Goal: Information Seeking & Learning: Get advice/opinions

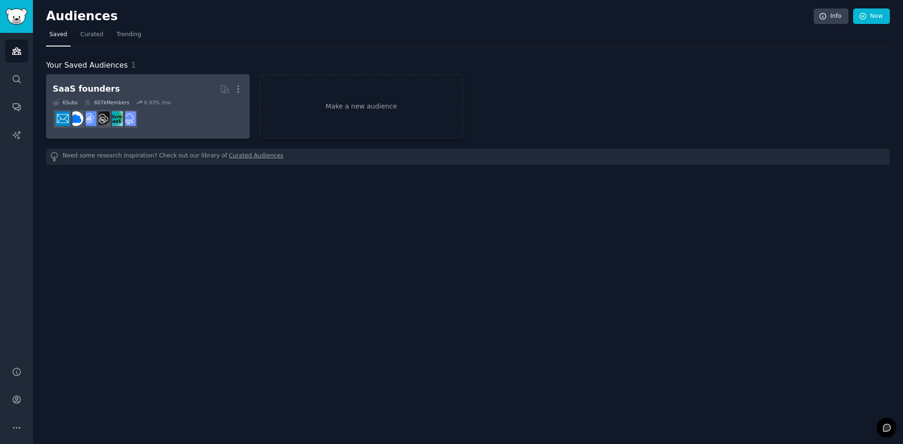
click at [198, 102] on div "6 Sub s 607k Members 6.93 % /mo" at bounding box center [148, 102] width 190 height 7
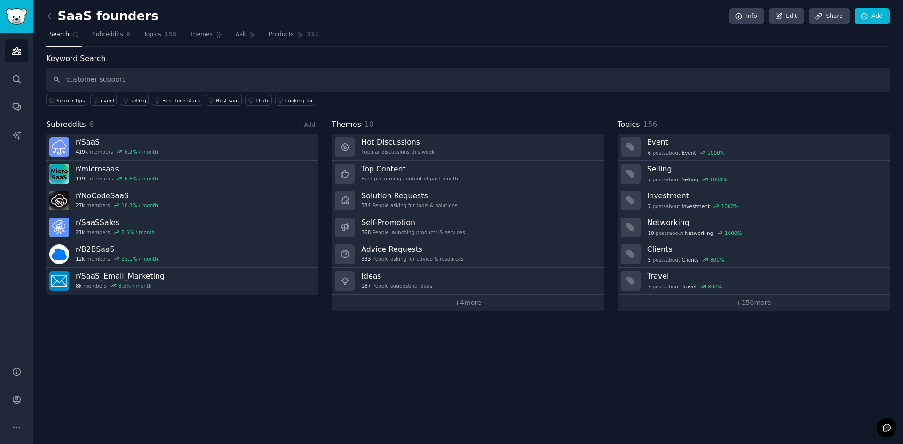
type input "customer support"
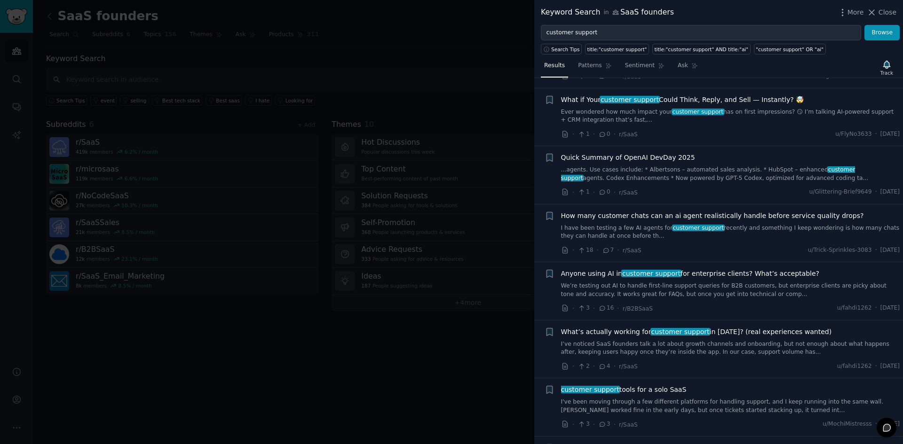
scroll to position [373, 0]
click at [733, 327] on div "What’s actually working for customer support in [DATE]? (real experiences wante…" at bounding box center [730, 342] width 339 height 30
click at [733, 340] on link "I’ve noticed SaaS founders talk a lot about growth channels and onboarding, but…" at bounding box center [730, 348] width 339 height 16
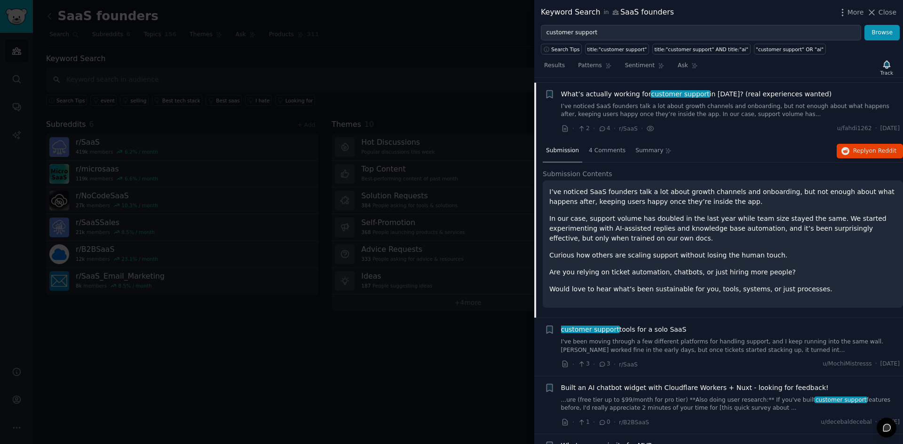
scroll to position [611, 0]
click at [603, 140] on div "4 Comments" at bounding box center [606, 151] width 43 height 23
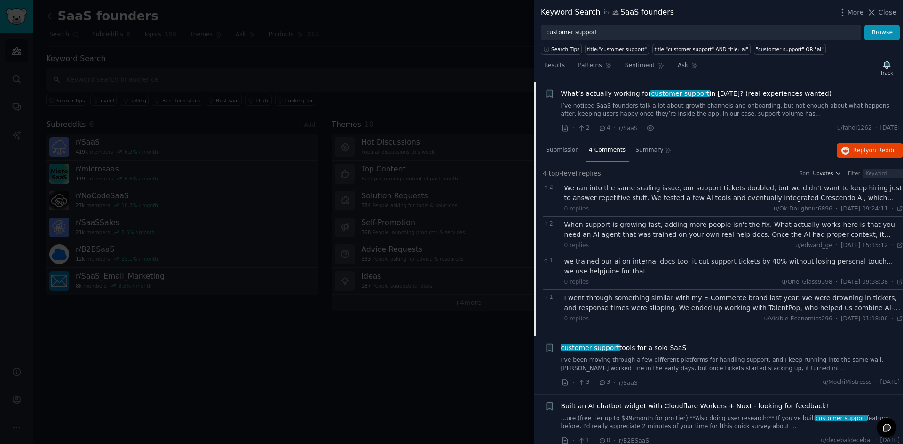
click at [663, 343] on div "customer support tools for a solo SaaS I've been moving through a few different…" at bounding box center [730, 358] width 339 height 30
click at [633, 356] on link "I've been moving through a few different platforms for handling support, and I …" at bounding box center [730, 364] width 339 height 16
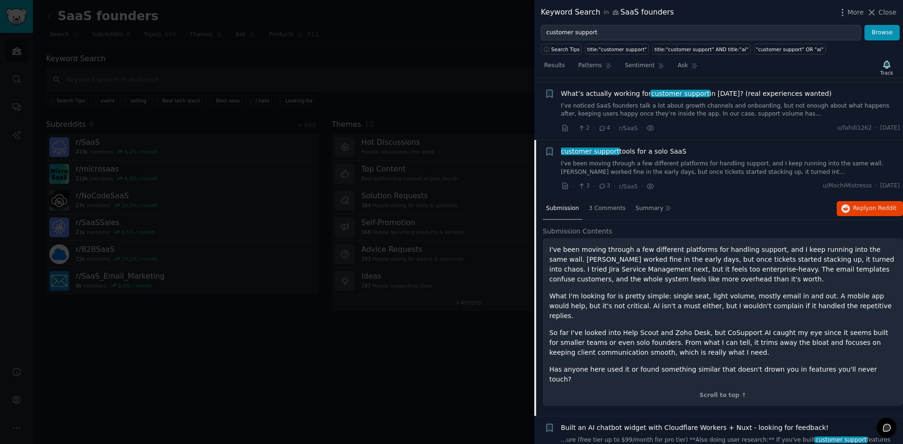
scroll to position [654, 0]
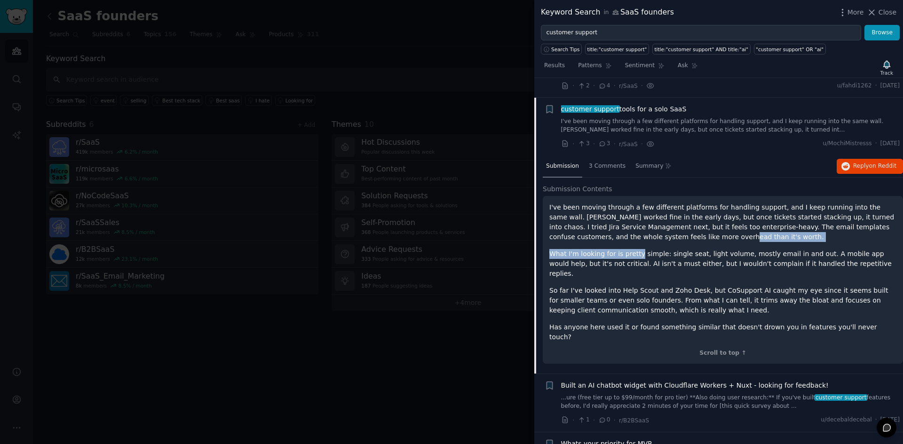
drag, startPoint x: 592, startPoint y: 213, endPoint x: 635, endPoint y: 229, distance: 45.9
click at [635, 229] on div "I've been moving through a few different platforms for handling support, and I …" at bounding box center [722, 273] width 347 height 140
click at [635, 249] on p "What I'm looking for is pretty simple: single seat, light volume, mostly email …" at bounding box center [722, 264] width 347 height 30
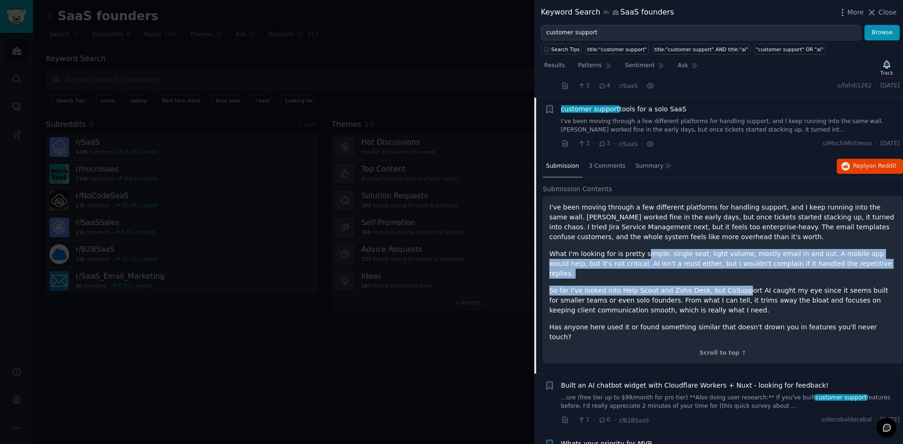
drag, startPoint x: 638, startPoint y: 223, endPoint x: 732, endPoint y: 261, distance: 101.5
click at [732, 261] on div "I've been moving through a few different platforms for handling support, and I …" at bounding box center [722, 273] width 347 height 140
click at [732, 286] on p "So far I've looked into Help Scout and Zoho Desk, but CoSupport AI caught my ey…" at bounding box center [722, 301] width 347 height 30
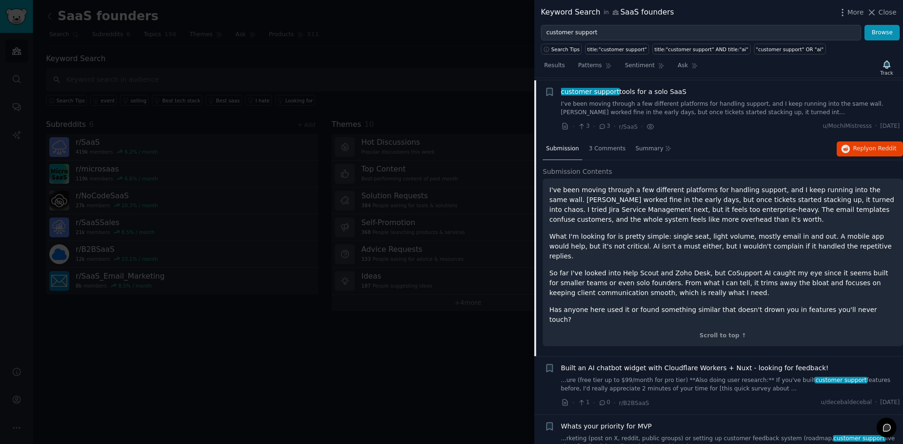
scroll to position [672, 0]
click at [609, 138] on div "3 Comments" at bounding box center [606, 149] width 43 height 23
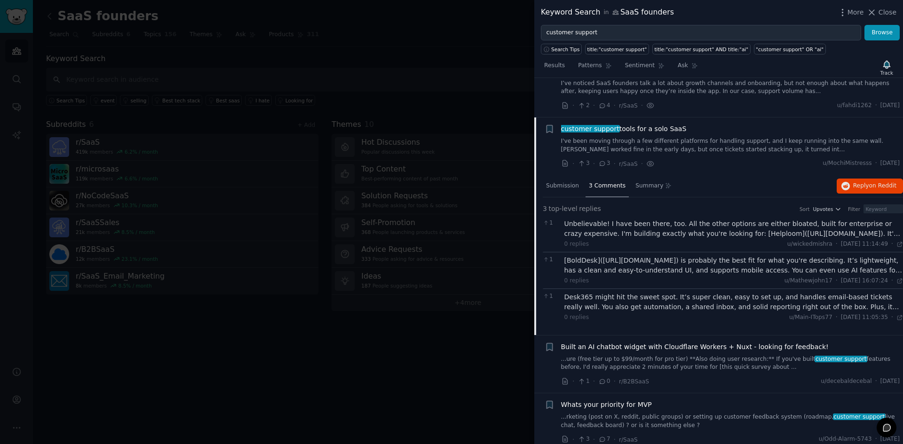
scroll to position [633, 0]
click at [567, 176] on div "Submission" at bounding box center [563, 187] width 40 height 23
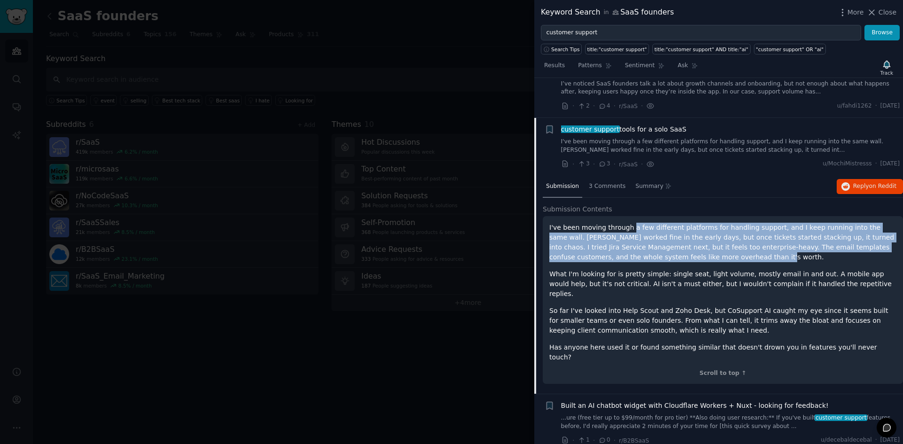
drag, startPoint x: 626, startPoint y: 205, endPoint x: 779, endPoint y: 234, distance: 155.0
click at [779, 234] on p "I've been moving through a few different platforms for handling support, and I …" at bounding box center [722, 243] width 347 height 40
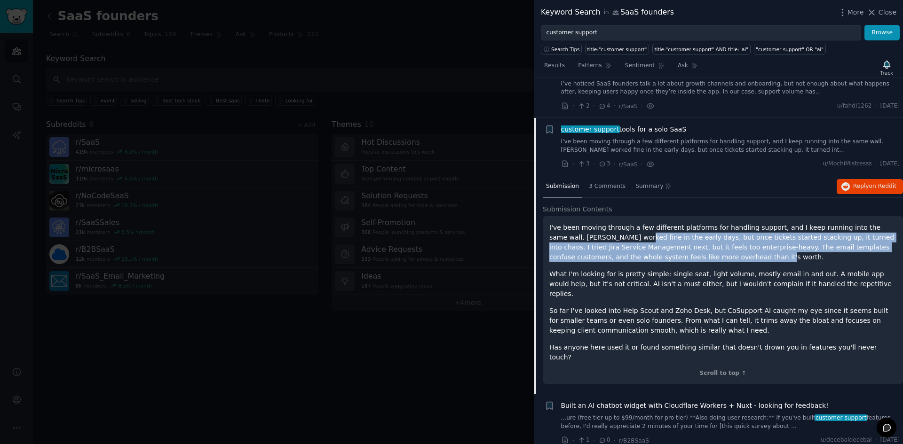
drag, startPoint x: 779, startPoint y: 234, endPoint x: 582, endPoint y: 221, distance: 197.0
click at [582, 223] on p "I've been moving through a few different platforms for handling support, and I …" at bounding box center [722, 243] width 347 height 40
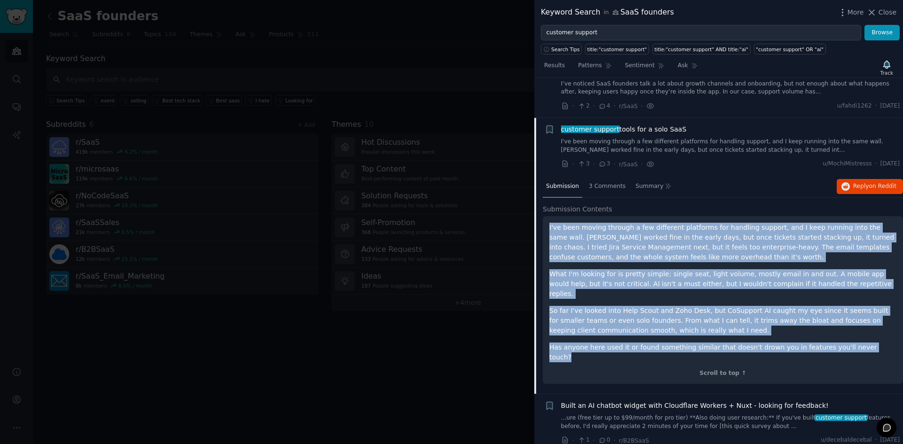
drag, startPoint x: 548, startPoint y: 208, endPoint x: 870, endPoint y: 315, distance: 338.8
click at [870, 315] on div "I've been moving through a few different platforms for handling support, and I …" at bounding box center [723, 300] width 360 height 168
click at [870, 343] on p "Has anyone here used it or found something similar that doesn't drown you in fe…" at bounding box center [722, 353] width 347 height 20
drag, startPoint x: 549, startPoint y: 206, endPoint x: 866, endPoint y: 308, distance: 333.0
click at [866, 308] on div "I've been moving through a few different platforms for handling support, and I …" at bounding box center [723, 300] width 360 height 168
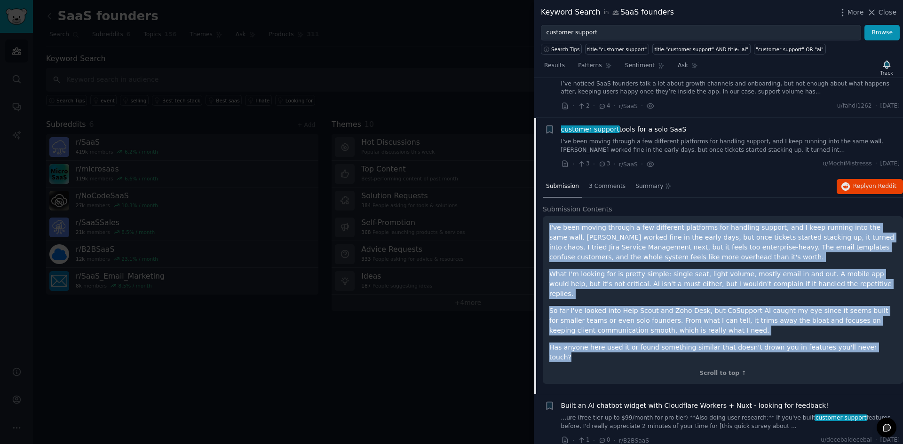
copy div "I've been moving through a few different platforms for handling support, and I …"
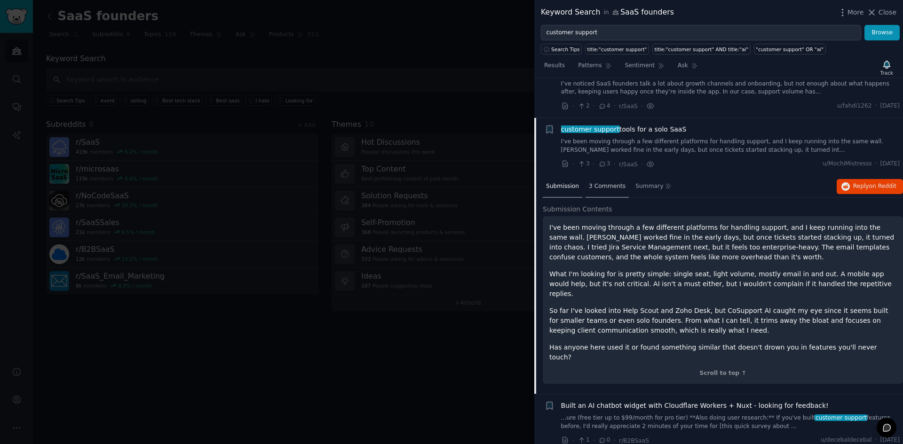
click at [597, 182] on span "3 Comments" at bounding box center [607, 186] width 37 height 8
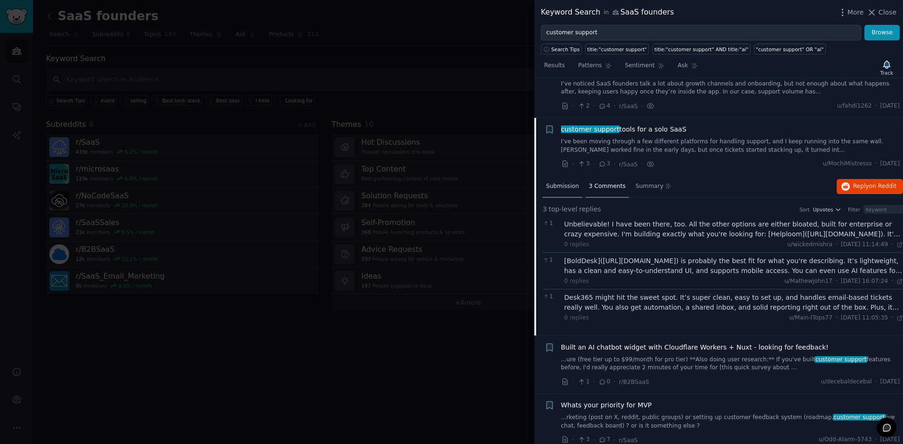
click at [571, 182] on span "Submission" at bounding box center [562, 186] width 33 height 8
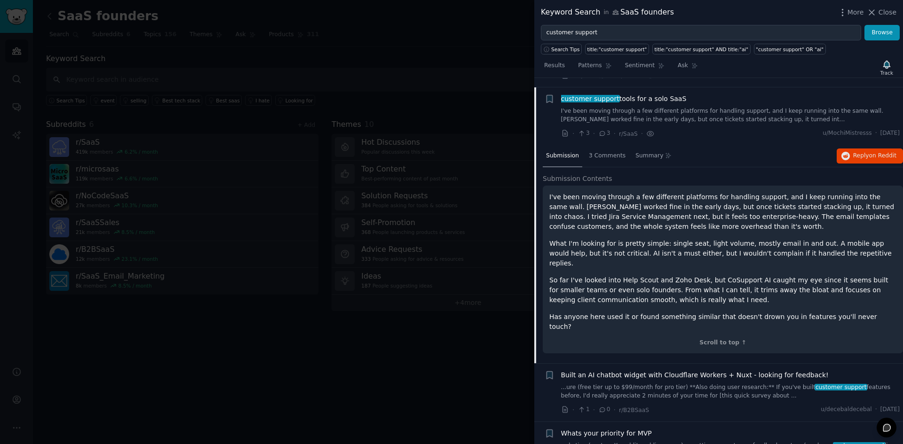
scroll to position [680, 0]
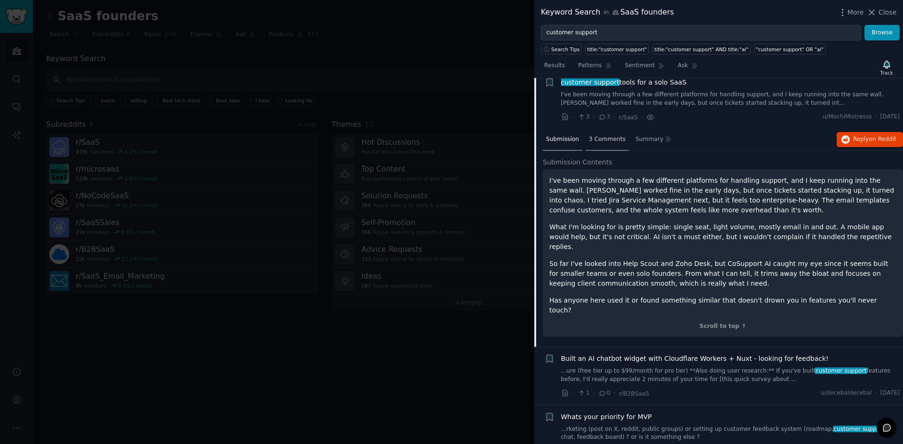
click at [604, 135] on span "3 Comments" at bounding box center [607, 139] width 37 height 8
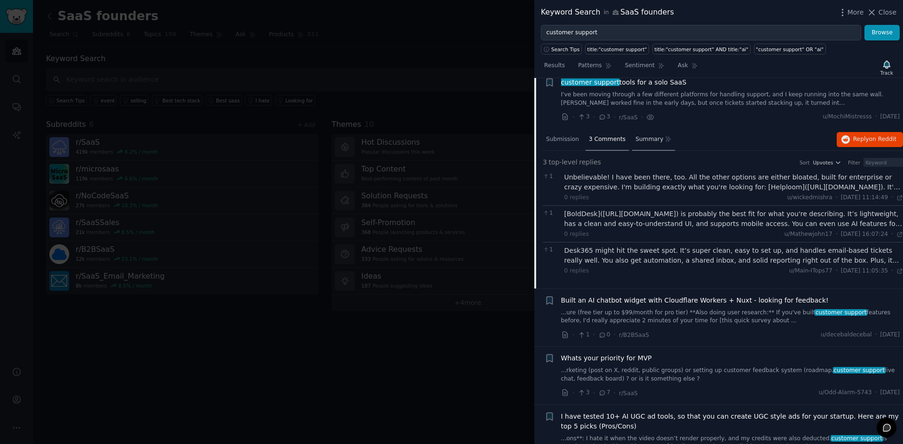
click at [639, 135] on span "Summary" at bounding box center [649, 139] width 28 height 8
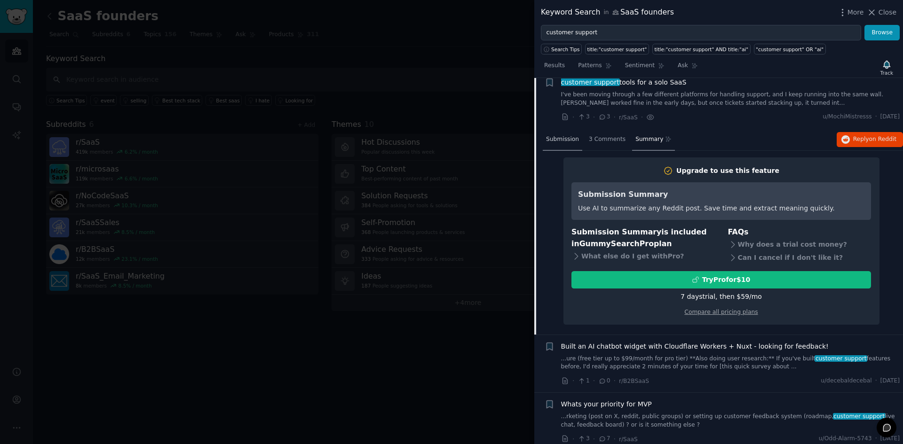
click at [568, 135] on span "Submission" at bounding box center [562, 139] width 33 height 8
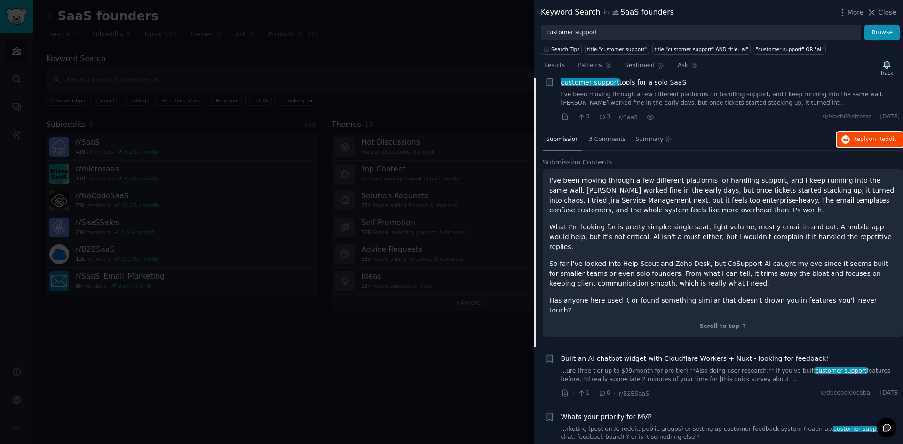
click at [856, 132] on button "Reply on Reddit" at bounding box center [870, 139] width 66 height 15
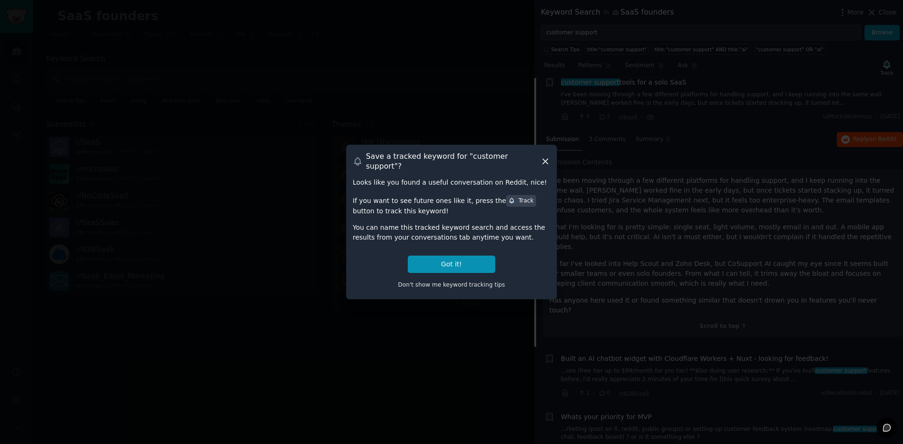
click at [547, 159] on icon at bounding box center [545, 162] width 10 height 10
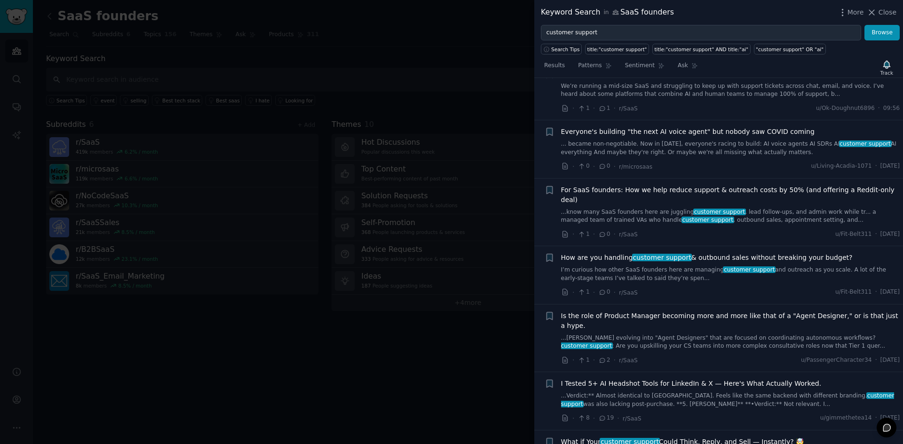
scroll to position [47, 0]
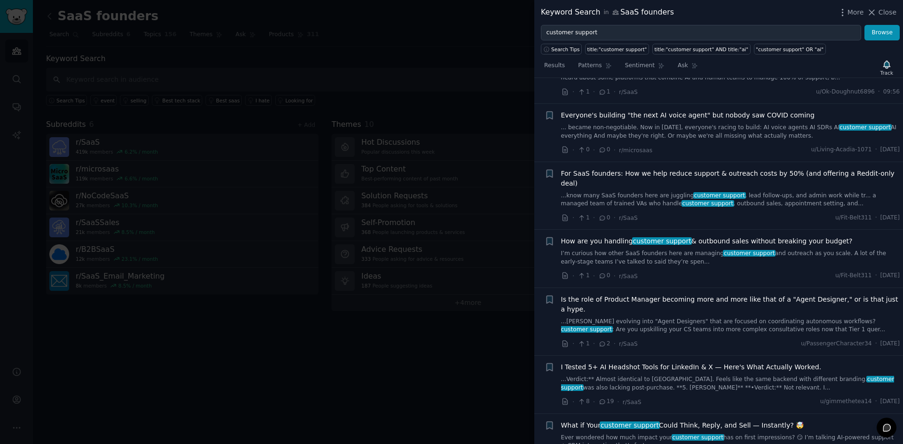
click at [633, 178] on span "For SaaS founders: How we help reduce support & outreach costs by 50% (and offe…" at bounding box center [730, 179] width 339 height 20
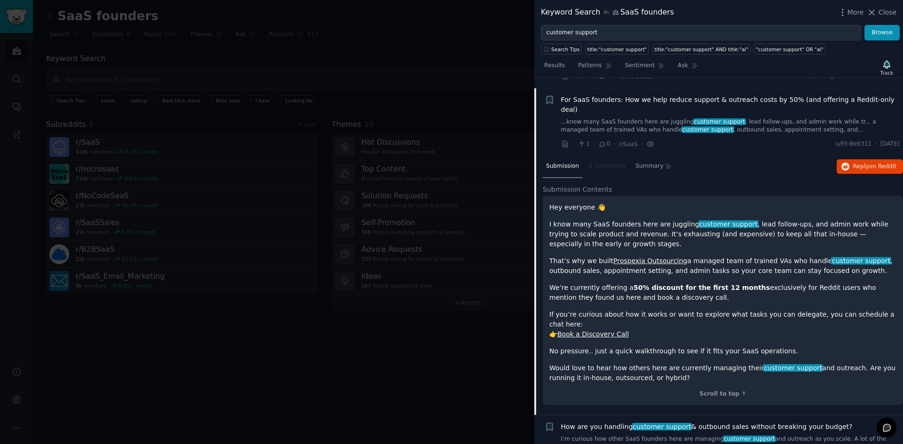
scroll to position [131, 0]
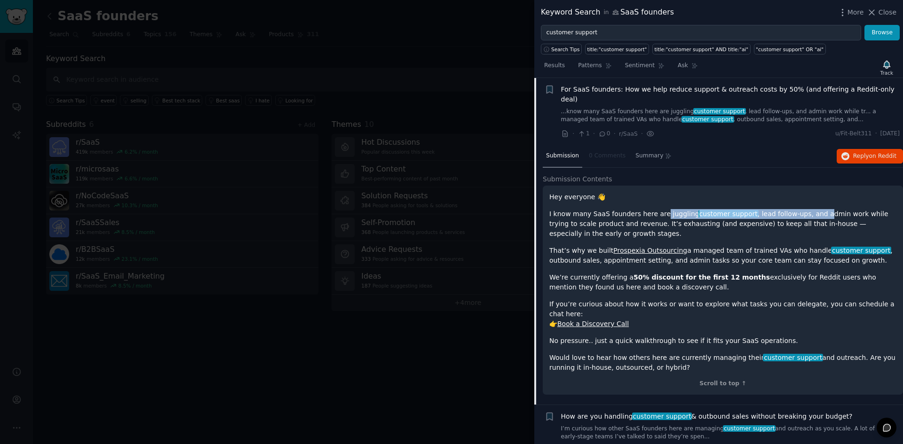
drag, startPoint x: 657, startPoint y: 204, endPoint x: 800, endPoint y: 204, distance: 143.0
click at [800, 209] on p "I know many SaaS founders here are juggling customer support , lead follow-ups,…" at bounding box center [722, 224] width 347 height 30
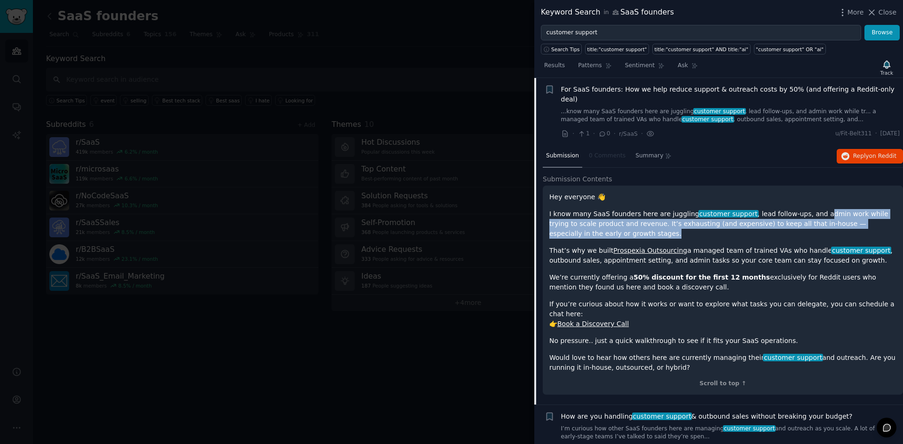
drag, startPoint x: 805, startPoint y: 205, endPoint x: 618, endPoint y: 225, distance: 188.3
click at [618, 225] on p "I know many SaaS founders here are juggling customer support , lead follow-ups,…" at bounding box center [722, 224] width 347 height 30
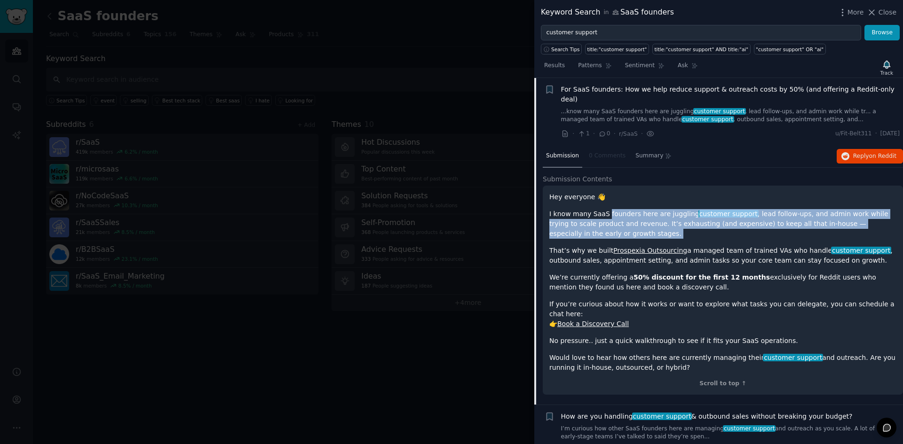
drag, startPoint x: 618, startPoint y: 225, endPoint x: 617, endPoint y: 199, distance: 26.4
click at [617, 199] on div "Hey everyone 👋 I know many SaaS founders here are juggling customer support , l…" at bounding box center [722, 282] width 347 height 181
drag, startPoint x: 617, startPoint y: 199, endPoint x: 624, endPoint y: 222, distance: 24.1
click at [624, 222] on div "Hey everyone 👋 I know many SaaS founders here are juggling customer support , l…" at bounding box center [722, 282] width 347 height 181
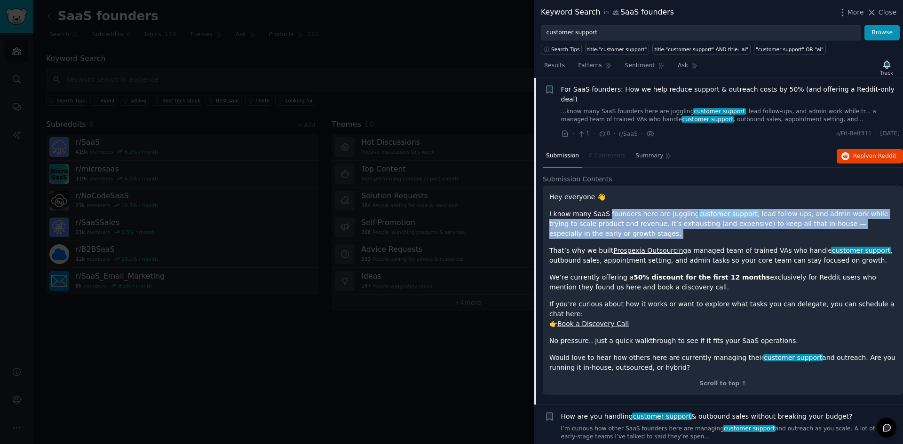
click at [624, 222] on p "I know many SaaS founders here are juggling customer support , lead follow-ups,…" at bounding box center [722, 224] width 347 height 30
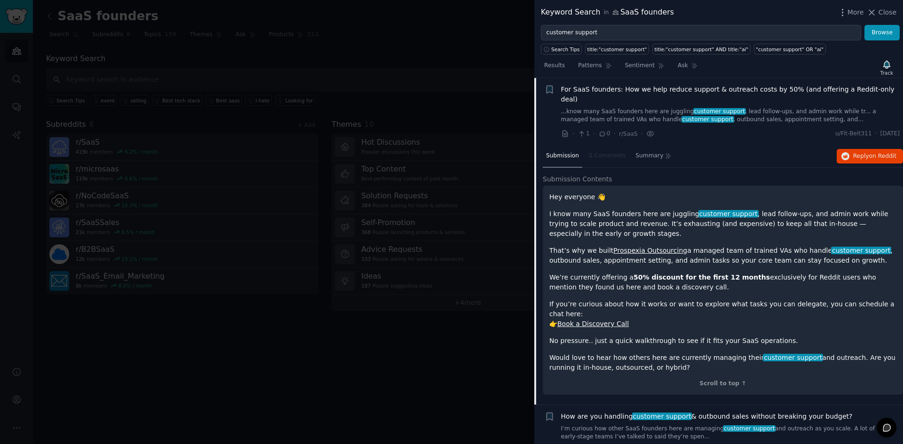
click at [599, 108] on link "...know many SaaS founders here are juggling customer support , lead follow-ups…" at bounding box center [730, 116] width 339 height 16
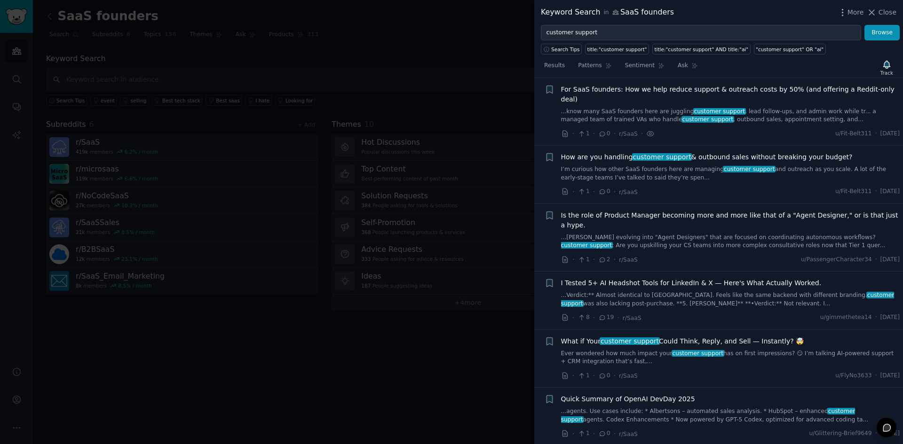
click at [599, 108] on link "...know many SaaS founders here are juggling customer support , lead follow-ups…" at bounding box center [730, 116] width 339 height 16
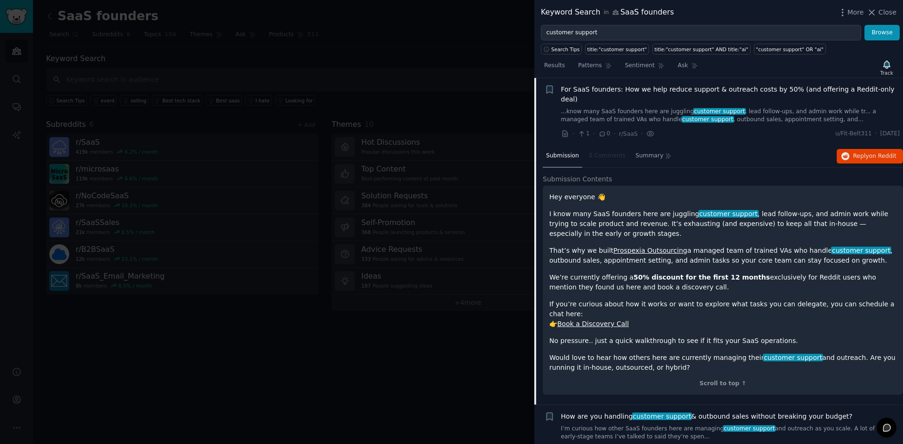
click at [599, 108] on link "...know many SaaS founders here are juggling customer support , lead follow-ups…" at bounding box center [730, 116] width 339 height 16
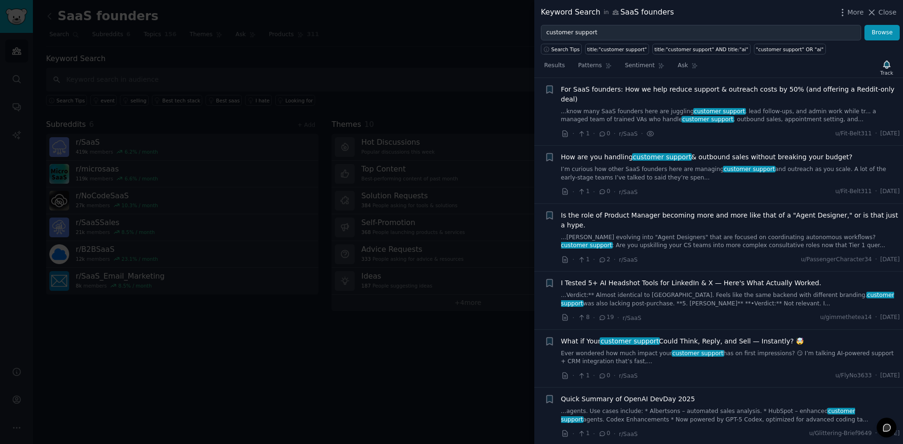
click at [598, 166] on link "I’m curious how other SaaS founders here are managing customer support and outr…" at bounding box center [730, 174] width 339 height 16
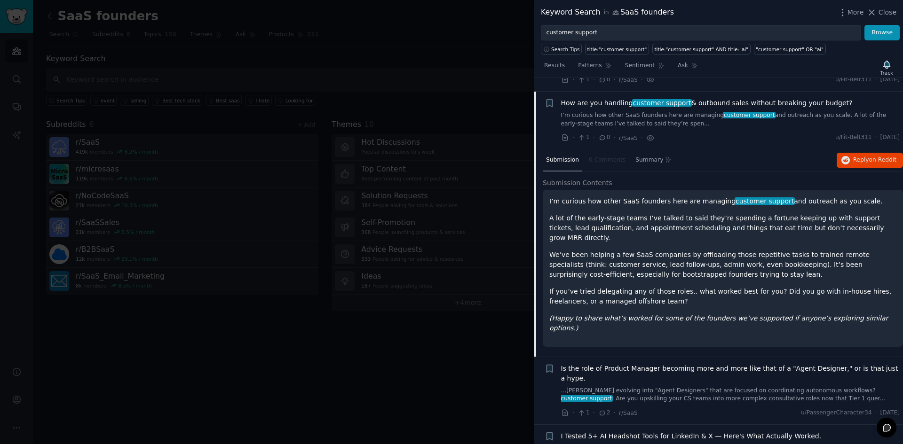
scroll to position [189, 0]
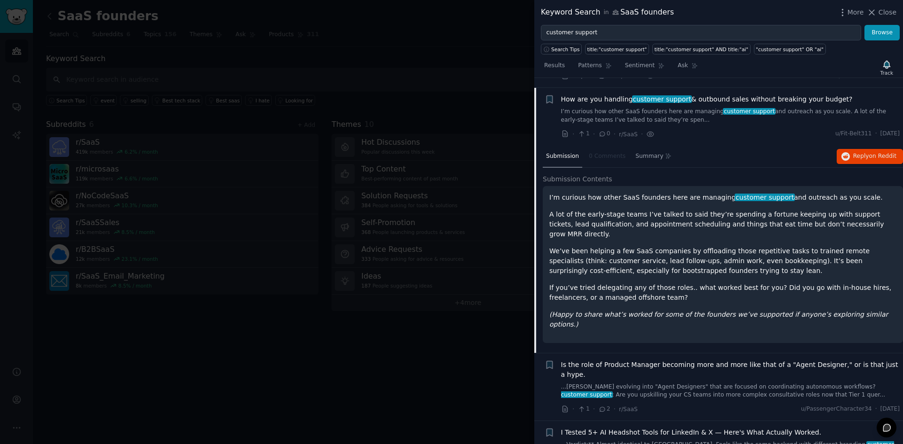
click at [601, 108] on link "I’m curious how other SaaS founders here are managing customer support and outr…" at bounding box center [730, 116] width 339 height 16
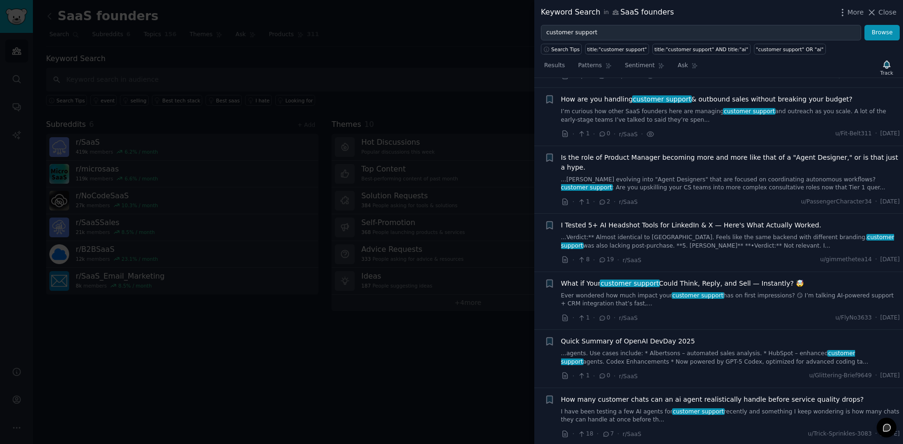
click at [600, 108] on link "I’m curious how other SaaS founders here are managing customer support and outr…" at bounding box center [730, 116] width 339 height 16
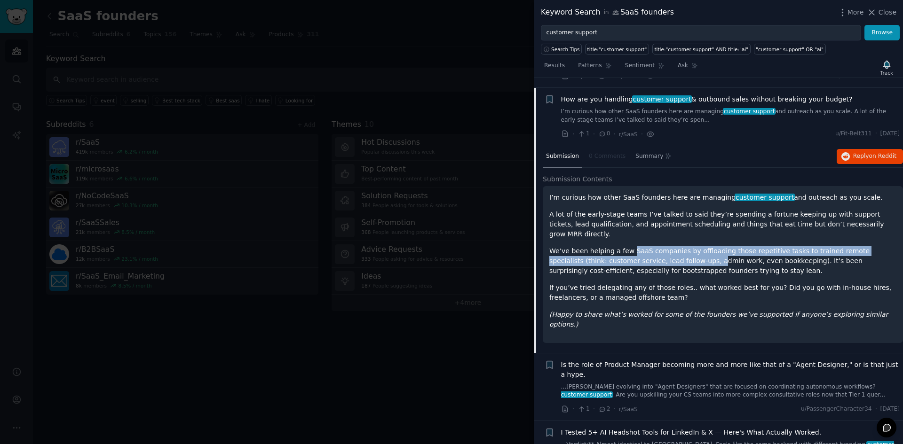
drag, startPoint x: 626, startPoint y: 226, endPoint x: 653, endPoint y: 239, distance: 29.4
click at [653, 239] on div "I’m curious how other SaaS founders here are managing customer support and outr…" at bounding box center [722, 261] width 347 height 137
click at [653, 246] on p "We’ve been helping a few SaaS companies by offloading those repetitive tasks to…" at bounding box center [722, 261] width 347 height 30
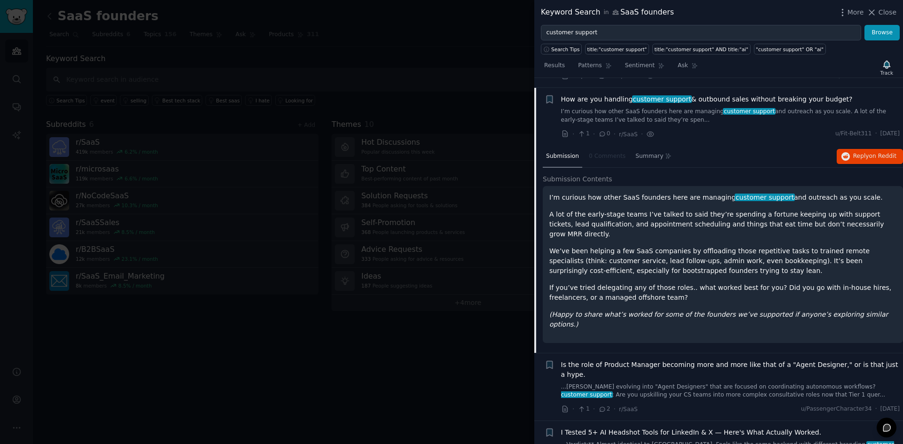
click at [653, 284] on div "I’m curious how other SaaS founders here are managing customer support and outr…" at bounding box center [722, 261] width 347 height 137
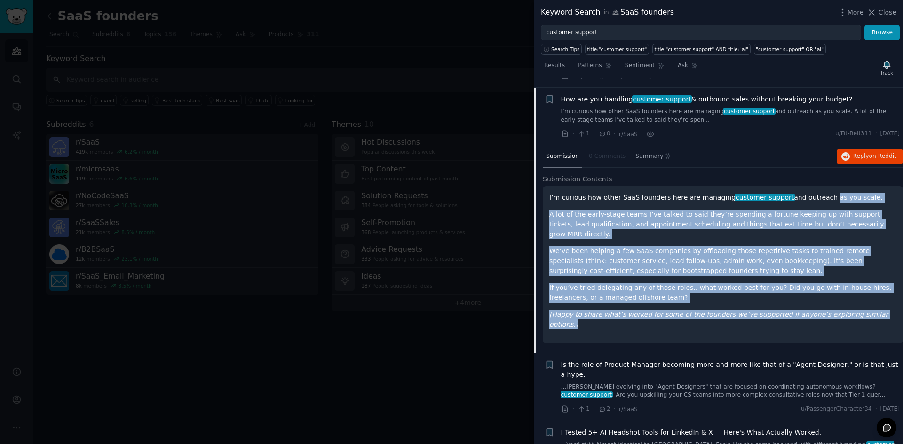
drag, startPoint x: 868, startPoint y: 295, endPoint x: 806, endPoint y: 190, distance: 122.3
click at [806, 193] on div "I’m curious how other SaaS founders here are managing customer support and outr…" at bounding box center [722, 261] width 347 height 137
click at [806, 193] on p "I’m curious how other SaaS founders here are managing customer support and outr…" at bounding box center [722, 198] width 347 height 10
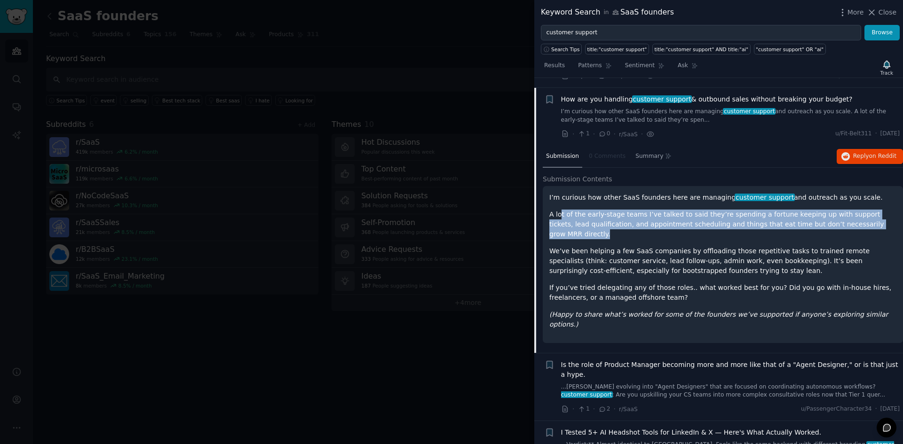
drag, startPoint x: 565, startPoint y: 206, endPoint x: 861, endPoint y: 215, distance: 296.4
click at [861, 215] on p "A lot of the early-stage teams I’ve talked to said they’re spending a fortune k…" at bounding box center [722, 225] width 347 height 30
drag, startPoint x: 863, startPoint y: 215, endPoint x: 547, endPoint y: 202, distance: 316.8
click at [546, 202] on div "I’m curious how other SaaS founders here are managing customer support and outr…" at bounding box center [723, 264] width 360 height 157
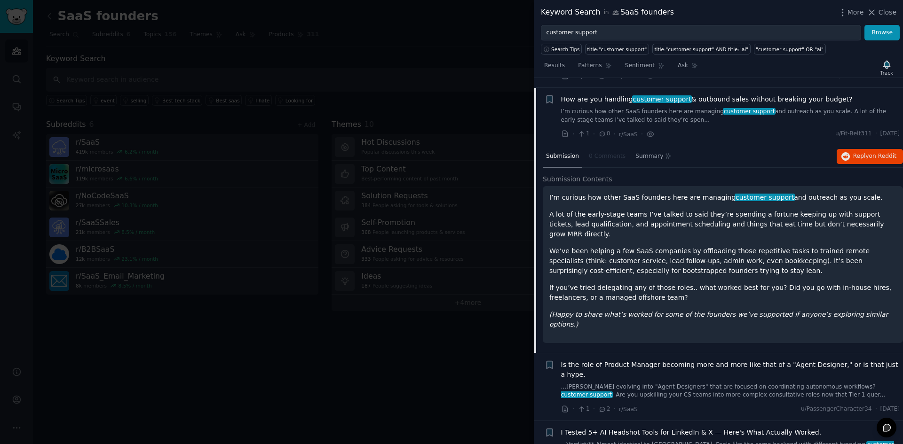
click at [559, 225] on div "I’m curious how other SaaS founders here are managing customer support and outr…" at bounding box center [722, 261] width 347 height 137
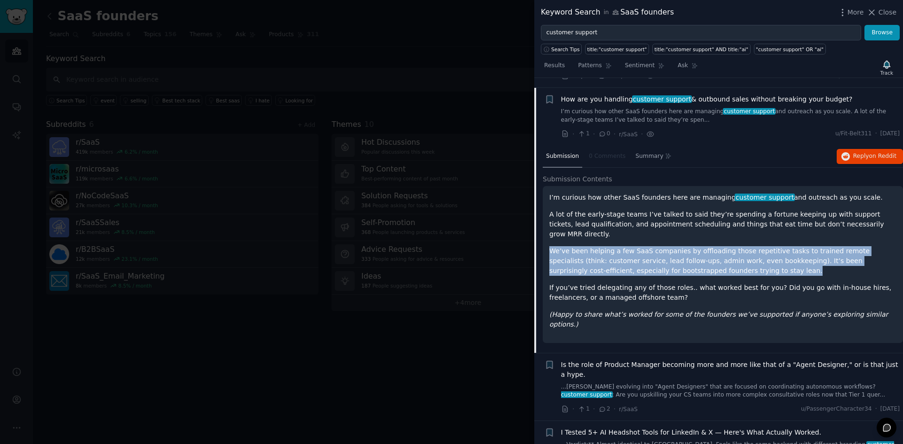
drag, startPoint x: 552, startPoint y: 231, endPoint x: 737, endPoint y: 252, distance: 186.5
click at [737, 252] on p "We’ve been helping a few SaaS companies by offloading those repetitive tasks to…" at bounding box center [722, 261] width 347 height 30
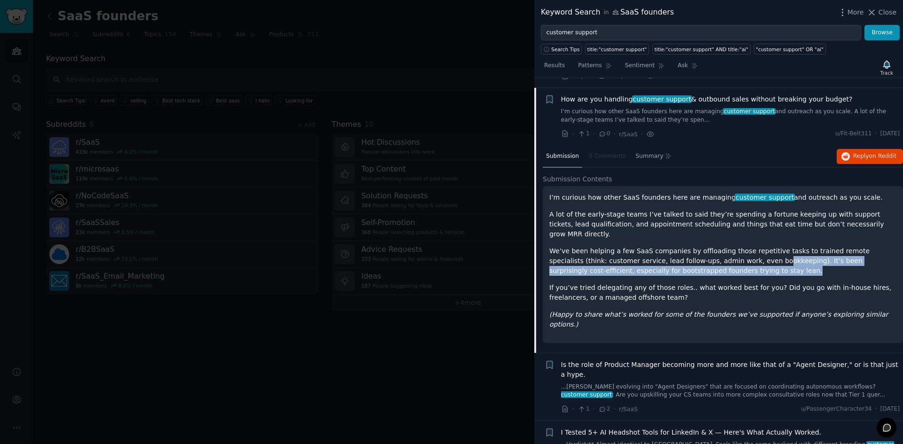
drag, startPoint x: 735, startPoint y: 252, endPoint x: 710, endPoint y: 242, distance: 27.2
click at [710, 246] on p "We’ve been helping a few SaaS companies by offloading those repetitive tasks to…" at bounding box center [722, 261] width 347 height 30
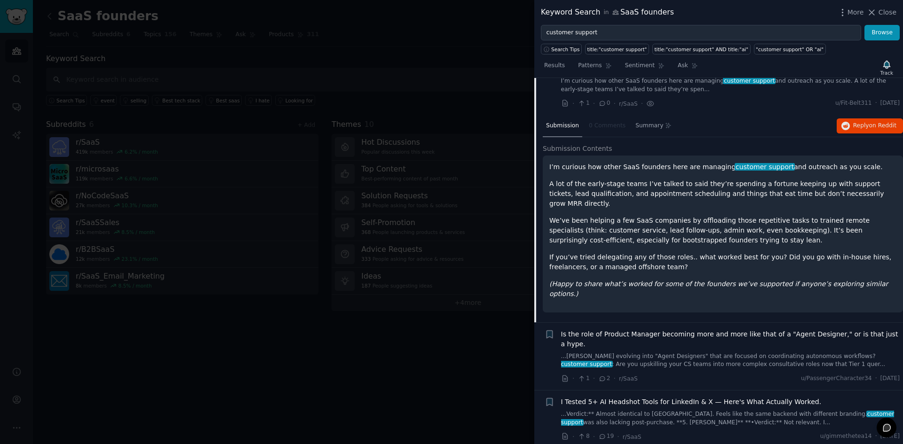
scroll to position [236, 0]
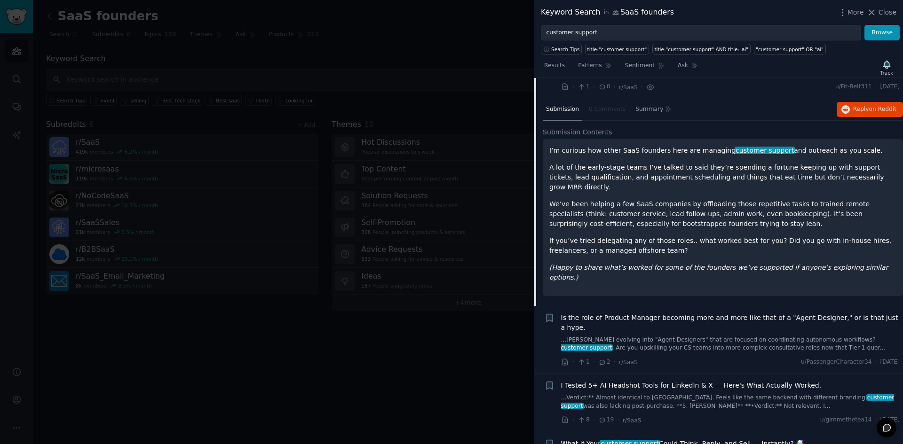
click at [664, 336] on link "...[PERSON_NAME] evolving into "Agent Designers" that are focused on coordinati…" at bounding box center [730, 344] width 339 height 16
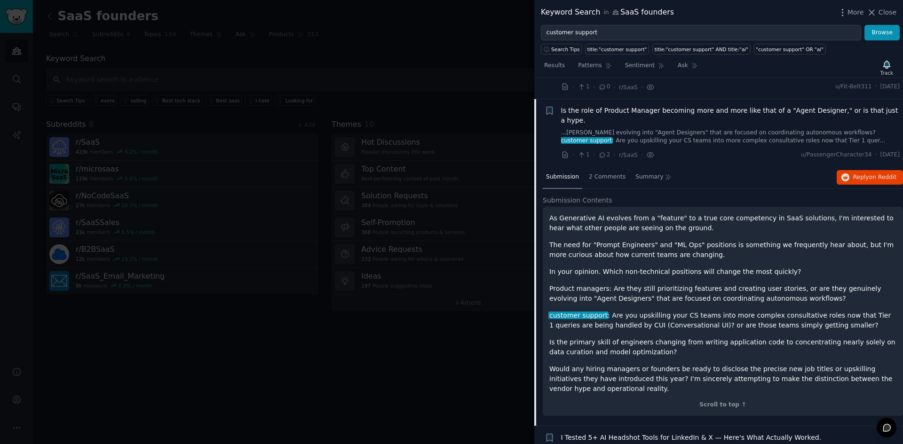
scroll to position [247, 0]
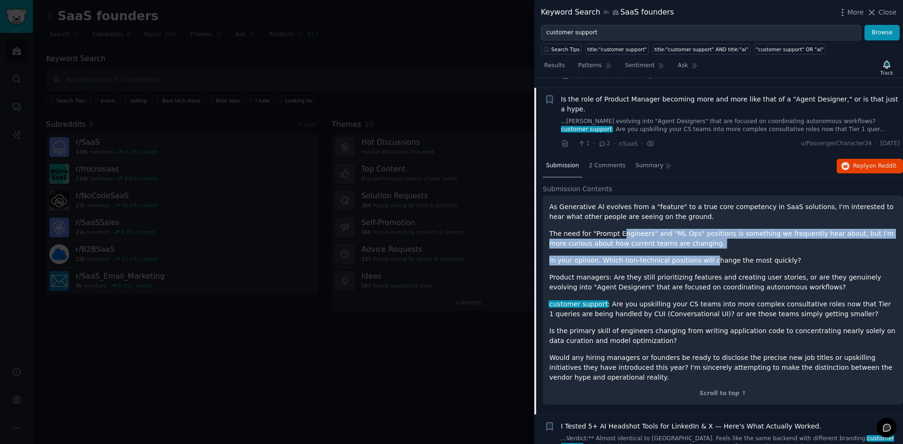
drag, startPoint x: 617, startPoint y: 211, endPoint x: 701, endPoint y: 236, distance: 86.8
click at [701, 236] on div "As Generative AI evolves from a "feature" to a true core competency in SaaS sol…" at bounding box center [722, 292] width 347 height 181
click at [701, 256] on p "In your opinion. Which non-technical positions will change the most quickly?" at bounding box center [722, 261] width 347 height 10
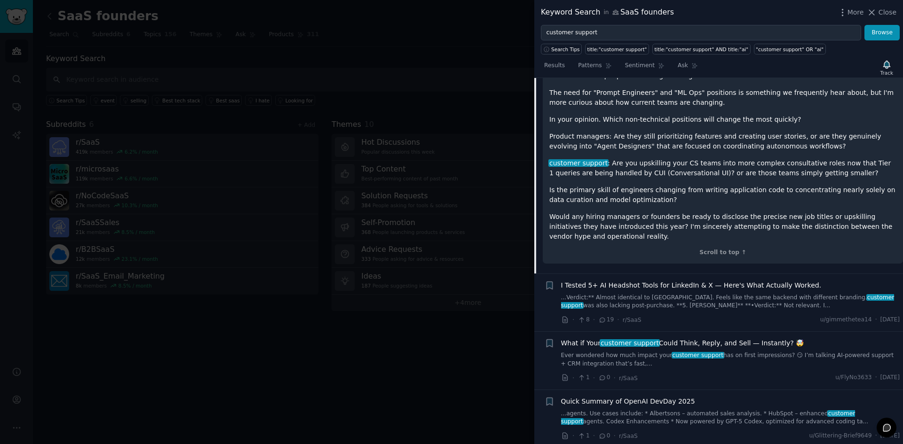
scroll to position [435, 0]
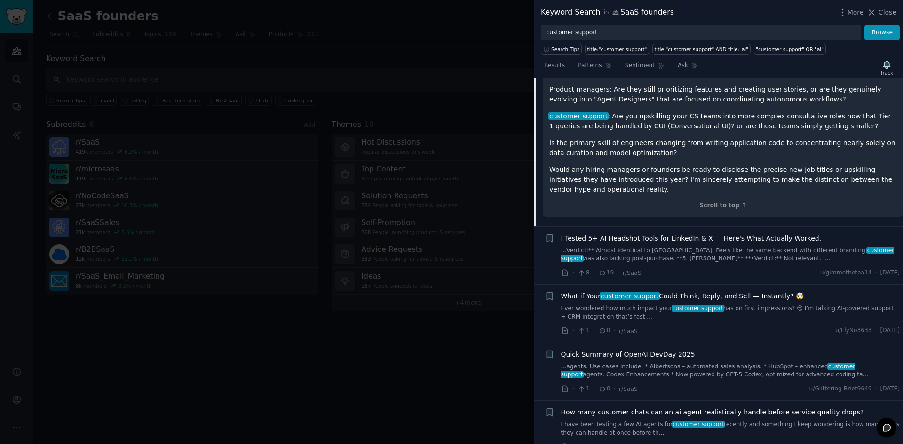
click at [743, 292] on div "What if Your customer support Could Think, Reply, and Sell — Instantly? 🤯 Ever …" at bounding box center [730, 307] width 339 height 30
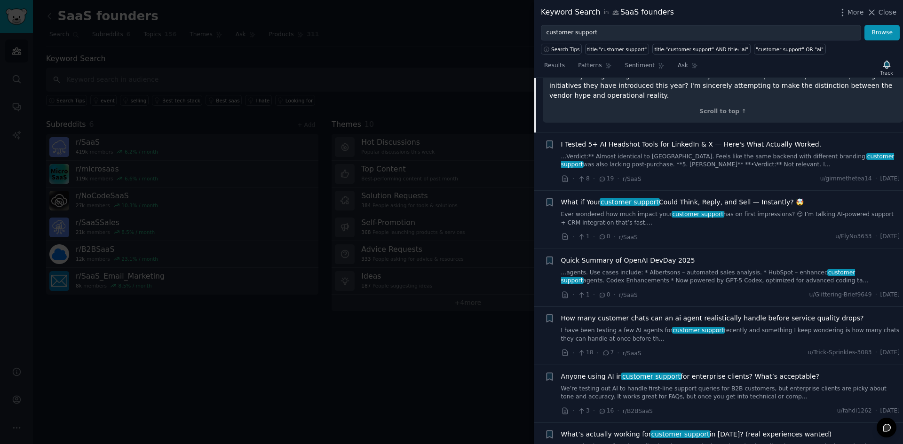
scroll to position [577, 0]
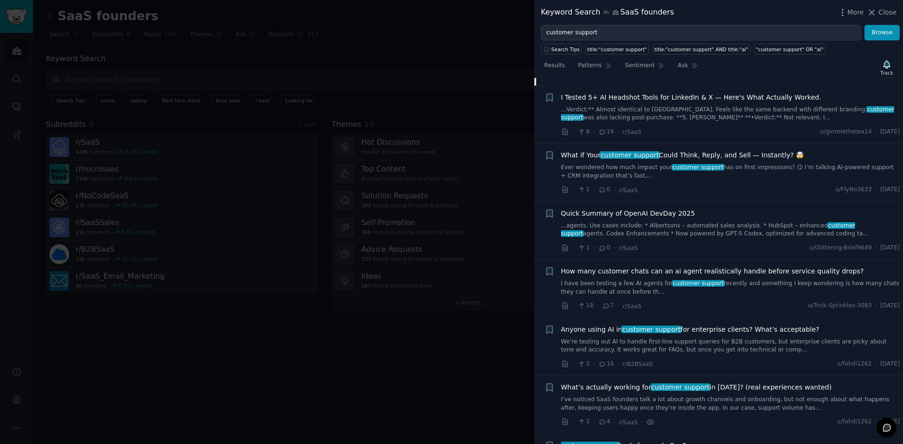
click at [759, 280] on link "I have been testing a few AI agents for customer support recently and something…" at bounding box center [730, 288] width 339 height 16
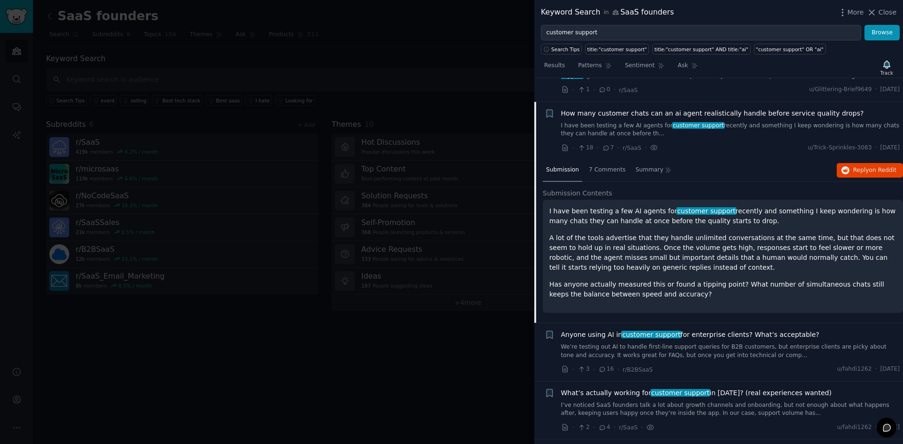
scroll to position [480, 0]
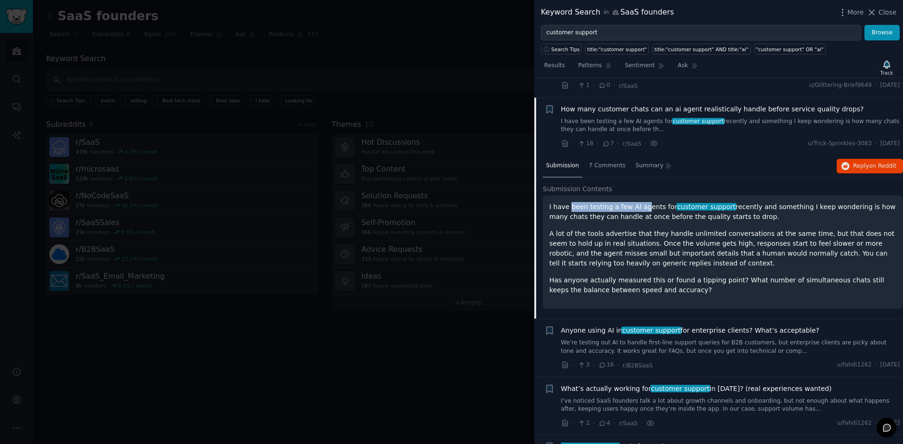
drag, startPoint x: 570, startPoint y: 186, endPoint x: 639, endPoint y: 191, distance: 69.3
click at [639, 202] on p "I have been testing a few AI agents for customer support recently and something…" at bounding box center [722, 212] width 347 height 20
drag, startPoint x: 645, startPoint y: 188, endPoint x: 744, endPoint y: 199, distance: 99.3
click at [744, 202] on p "I have been testing a few AI agents for customer support recently and something…" at bounding box center [722, 212] width 347 height 20
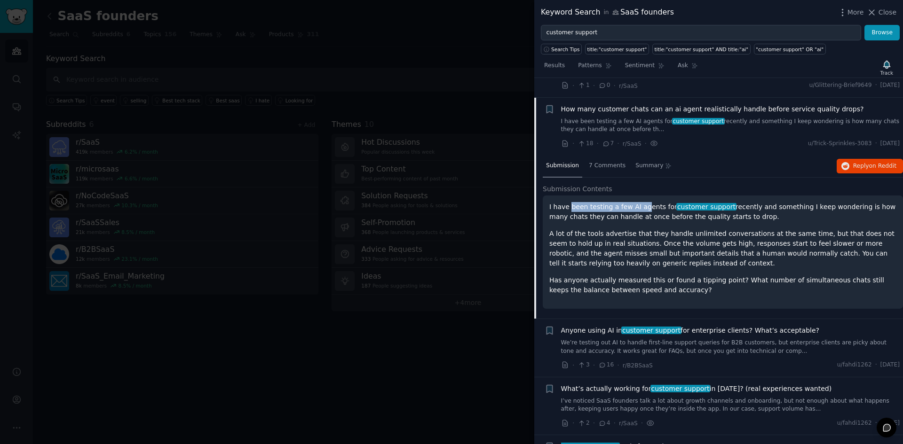
click at [744, 202] on p "I have been testing a few AI agents for customer support recently and something…" at bounding box center [722, 212] width 347 height 20
drag, startPoint x: 628, startPoint y: 198, endPoint x: 717, endPoint y: 196, distance: 88.9
click at [717, 202] on p "I have been testing a few AI agents for customer support recently and something…" at bounding box center [722, 212] width 347 height 20
drag, startPoint x: 717, startPoint y: 196, endPoint x: 566, endPoint y: 194, distance: 151.0
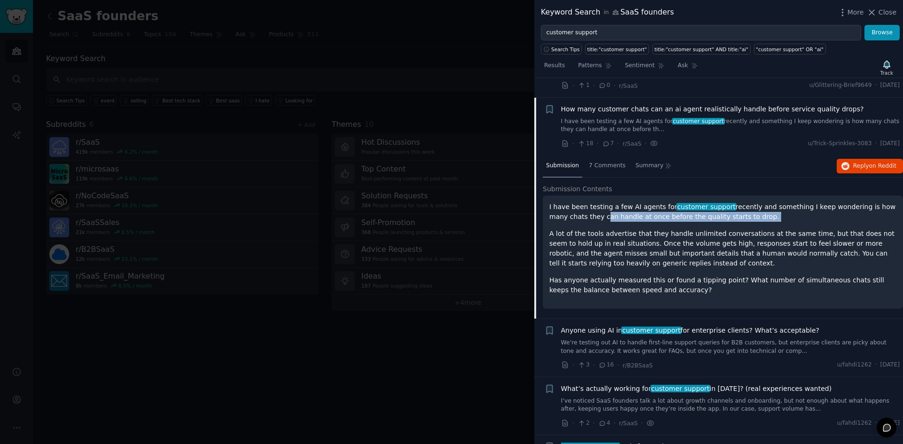
click at [566, 202] on p "I have been testing a few AI agents for customer support recently and something…" at bounding box center [722, 212] width 347 height 20
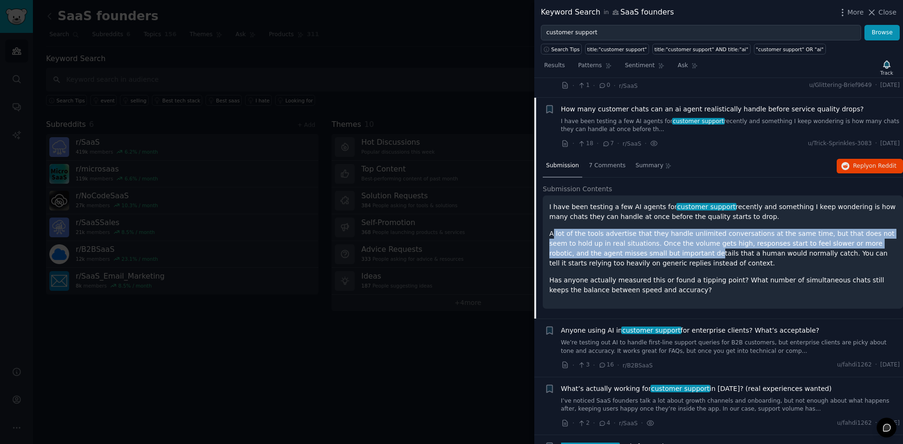
drag, startPoint x: 553, startPoint y: 212, endPoint x: 617, endPoint y: 238, distance: 68.7
click at [617, 238] on p "A lot of the tools advertise that they handle unlimited conversations at the sa…" at bounding box center [722, 249] width 347 height 40
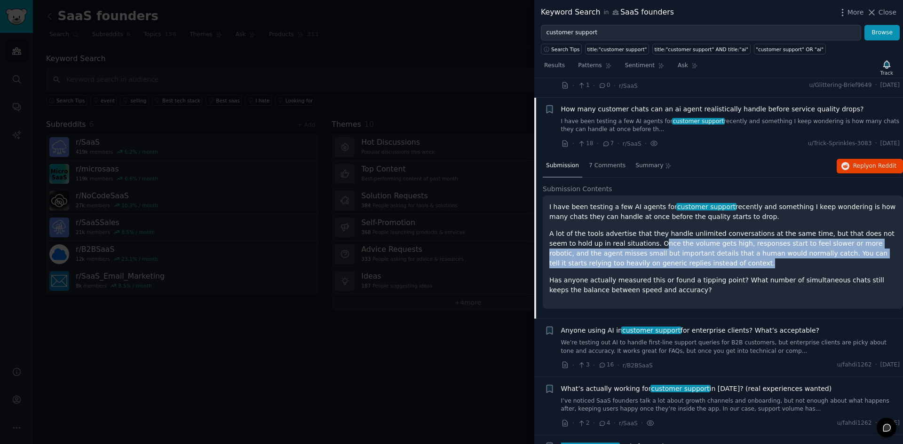
drag, startPoint x: 614, startPoint y: 224, endPoint x: 836, endPoint y: 243, distance: 223.2
click at [836, 243] on p "A lot of the tools advertise that they handle unlimited conversations at the sa…" at bounding box center [722, 249] width 347 height 40
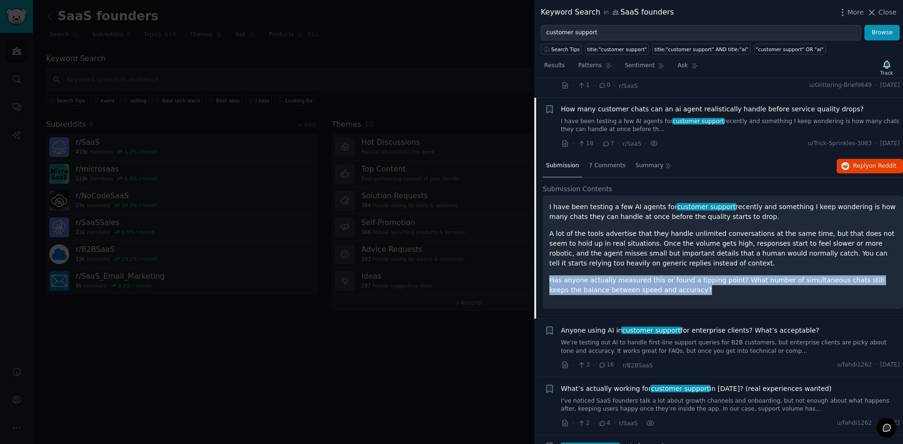
drag, startPoint x: 826, startPoint y: 244, endPoint x: 823, endPoint y: 268, distance: 23.8
click at [823, 268] on div "I have been testing a few AI agents for customer support recently and something…" at bounding box center [722, 248] width 347 height 93
click at [823, 276] on p "Has anyone actually measured this or found a tipping point? What number of simu…" at bounding box center [722, 286] width 347 height 20
drag, startPoint x: 823, startPoint y: 268, endPoint x: 813, endPoint y: 248, distance: 22.1
click at [813, 248] on div "I have been testing a few AI agents for customer support recently and something…" at bounding box center [722, 248] width 347 height 93
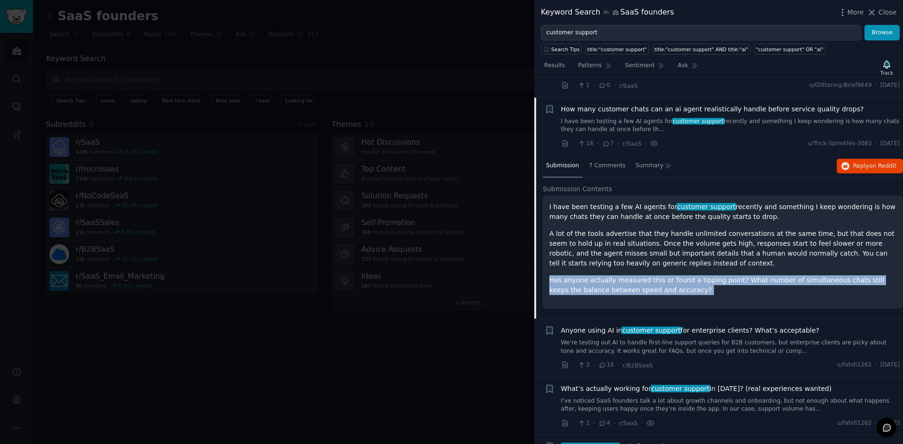
click at [813, 248] on p "A lot of the tools advertise that they handle unlimited conversations at the sa…" at bounding box center [722, 249] width 347 height 40
drag, startPoint x: 813, startPoint y: 248, endPoint x: 813, endPoint y: 268, distance: 20.2
click at [813, 268] on div "I have been testing a few AI agents for customer support recently and something…" at bounding box center [722, 248] width 347 height 93
click at [813, 276] on p "Has anyone actually measured this or found a tipping point? What number of simu…" at bounding box center [722, 286] width 347 height 20
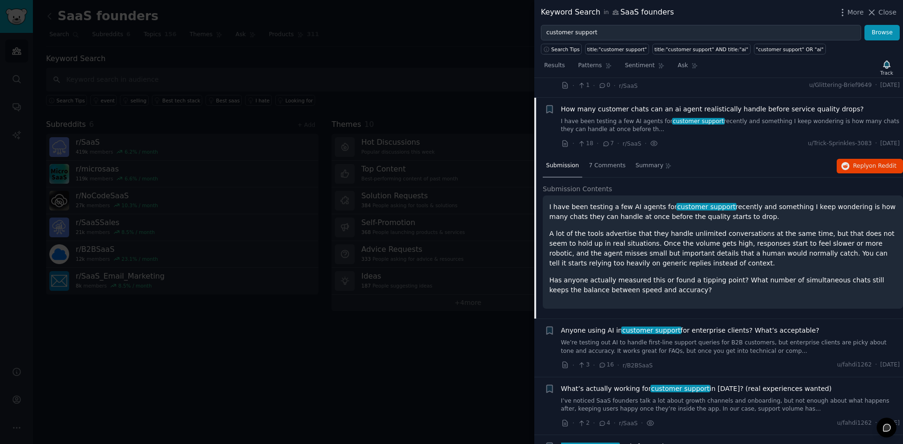
scroll to position [527, 0]
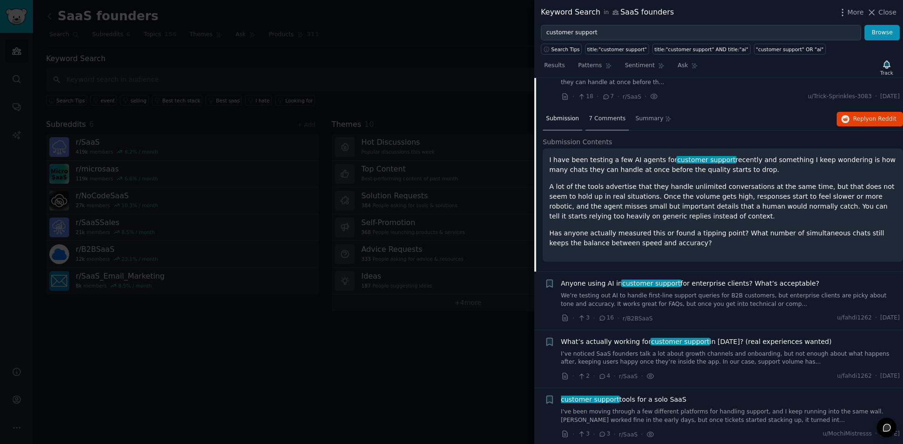
click at [601, 108] on div "7 Comments" at bounding box center [606, 119] width 43 height 23
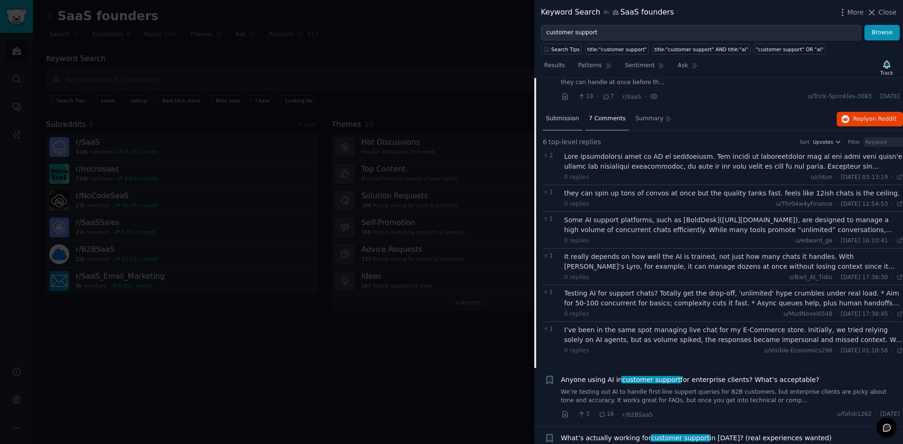
click at [566, 115] on span "Submission" at bounding box center [562, 119] width 33 height 8
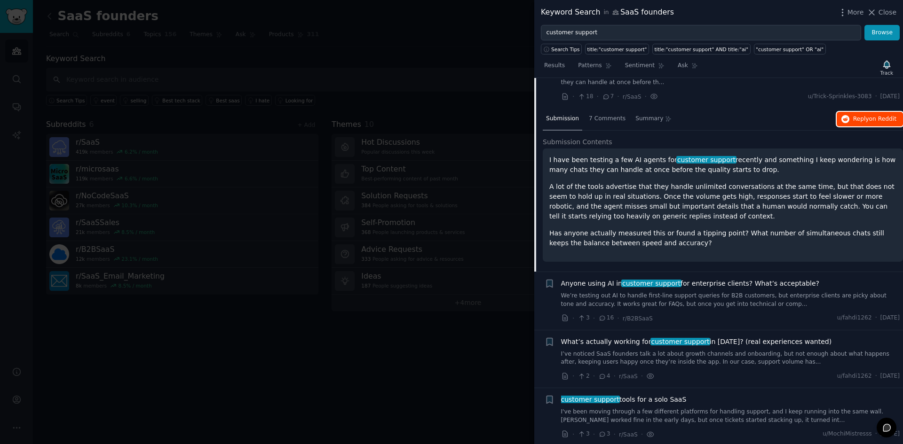
click at [842, 115] on icon "button" at bounding box center [845, 119] width 8 height 8
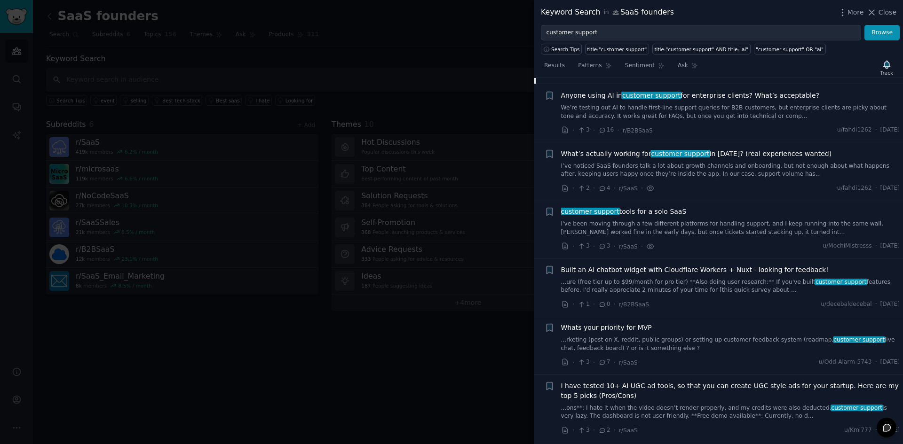
click at [688, 220] on link "I've been moving through a few different platforms for handling support, and I …" at bounding box center [730, 228] width 339 height 16
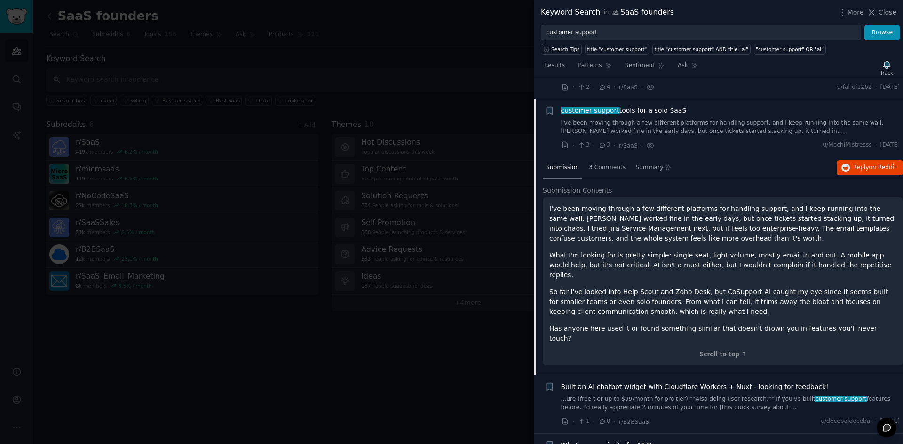
scroll to position [654, 0]
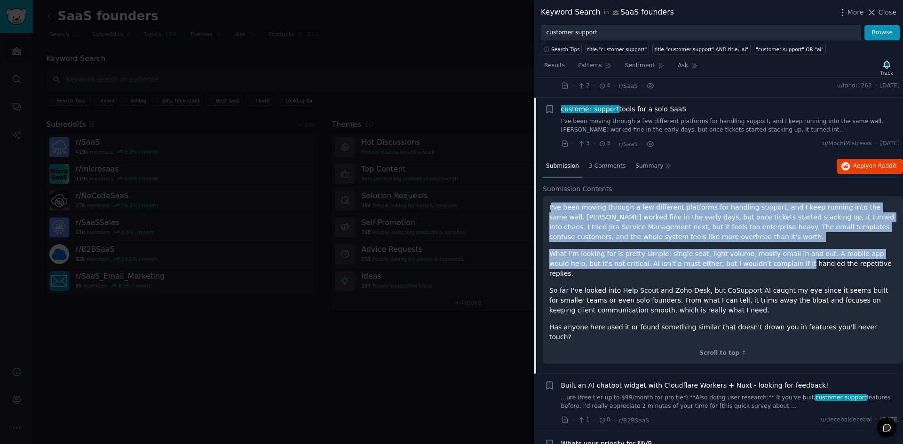
drag, startPoint x: 550, startPoint y: 190, endPoint x: 735, endPoint y: 247, distance: 192.8
click at [735, 247] on div "I've been moving through a few different platforms for handling support, and I …" at bounding box center [722, 273] width 347 height 140
click at [736, 249] on p "What I'm looking for is pretty simple: single seat, light volume, mostly email …" at bounding box center [722, 264] width 347 height 30
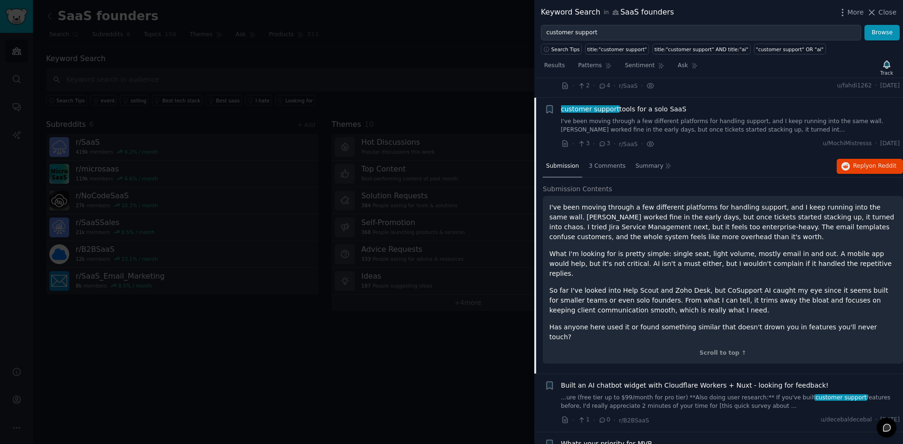
click at [750, 286] on p "So far I've looked into Help Scout and Zoho Desk, but CoSupport AI caught my ey…" at bounding box center [722, 301] width 347 height 30
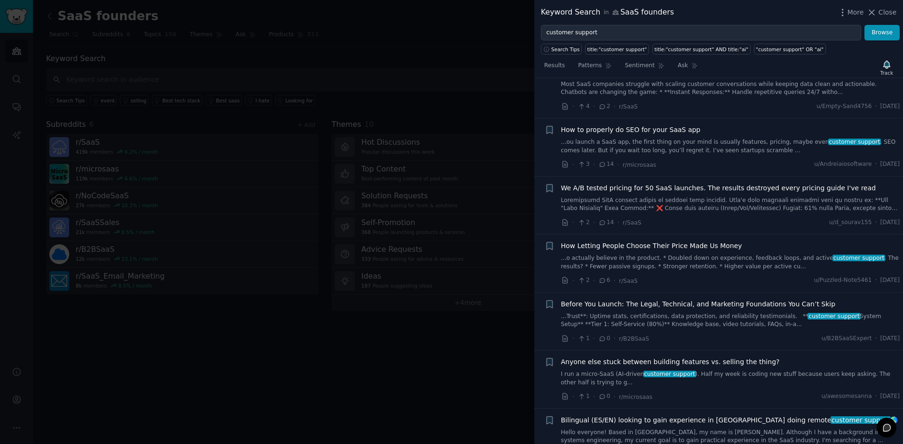
scroll to position [1829, 0]
